Goal: Navigation & Orientation: Find specific page/section

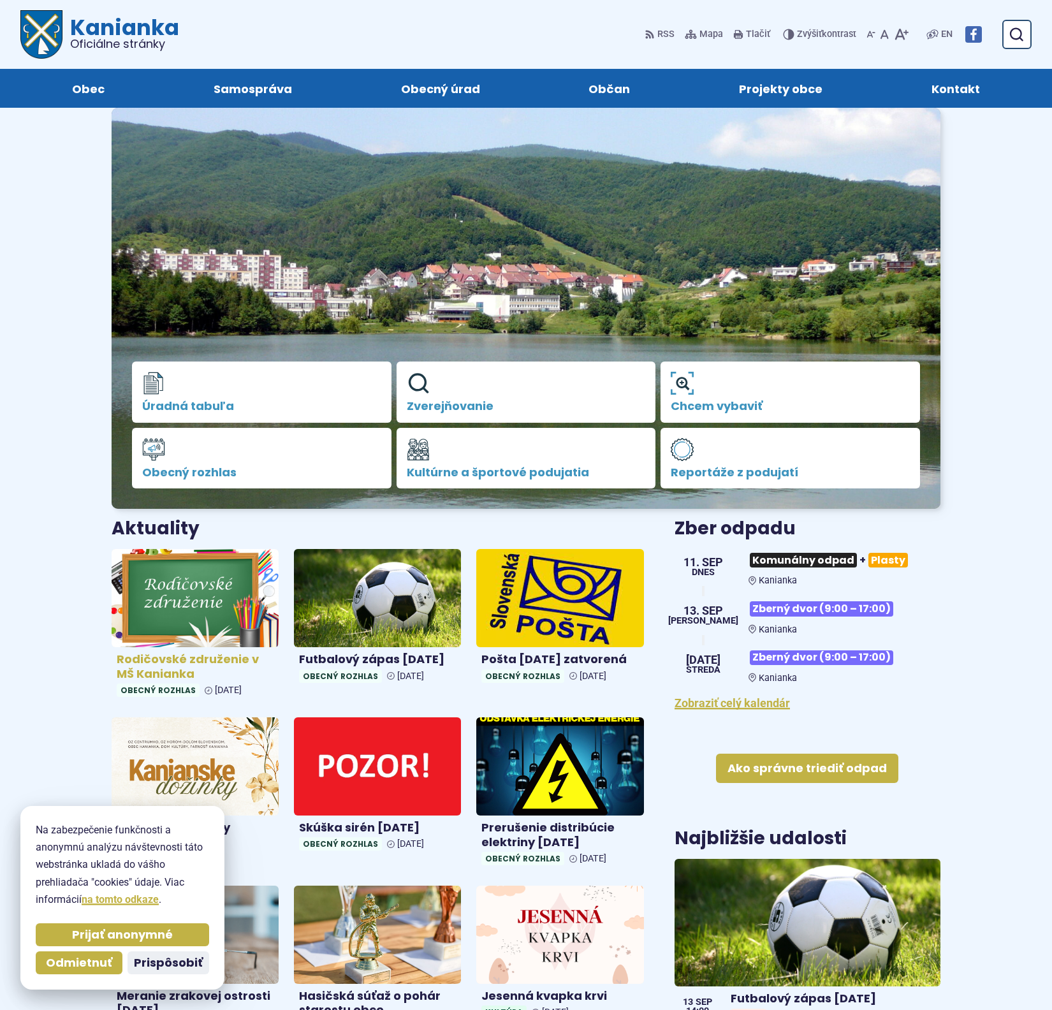
click at [191, 616] on img at bounding box center [195, 598] width 192 height 113
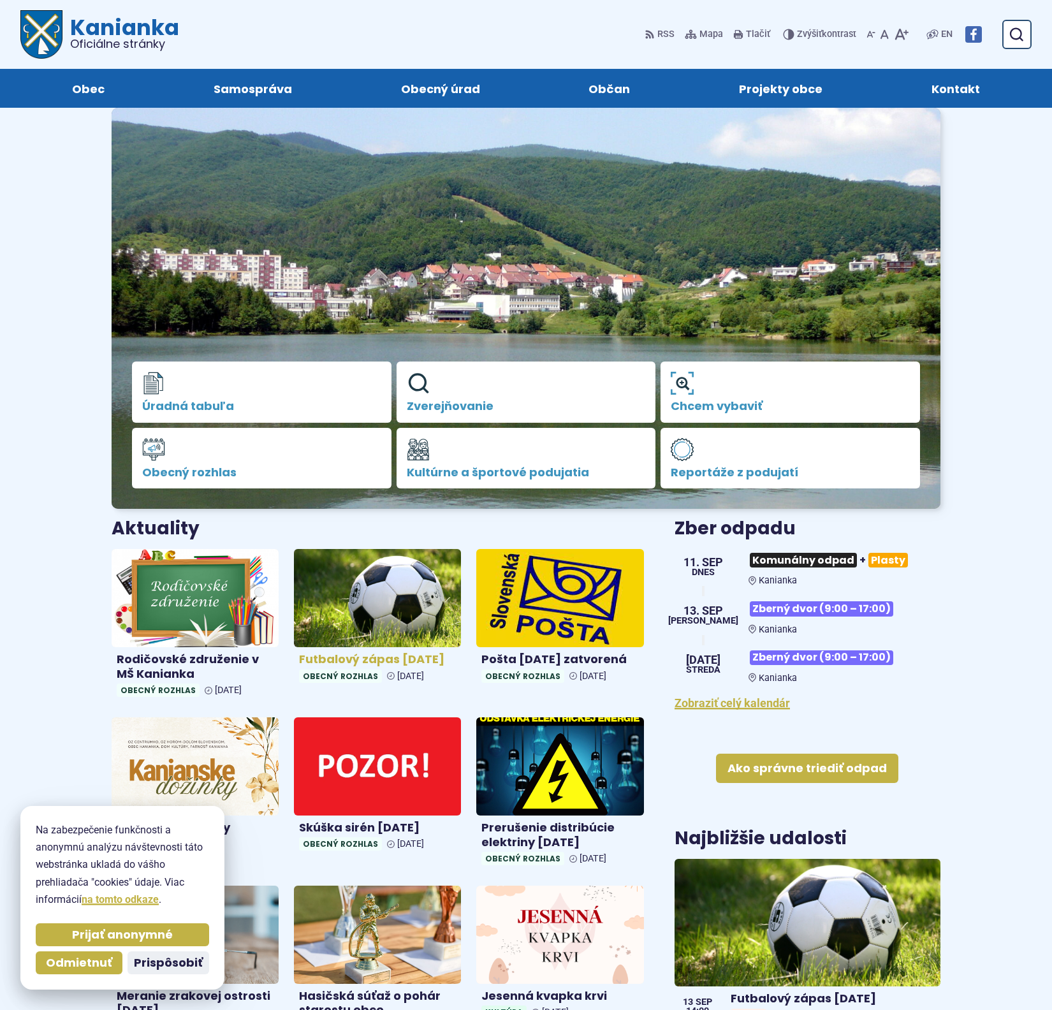
click at [421, 590] on img at bounding box center [378, 598] width 192 height 113
